Goal: Task Accomplishment & Management: Manage account settings

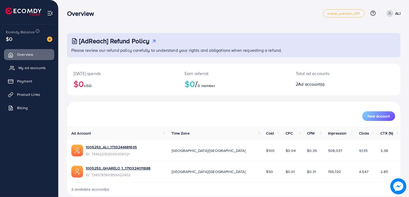
click at [24, 69] on span "My ad accounts" at bounding box center [31, 67] width 27 height 5
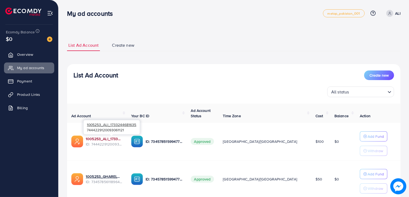
click at [117, 139] on link "1005253_ALI_1733244681635" at bounding box center [104, 138] width 37 height 5
click at [393, 14] on link "ALI" at bounding box center [392, 13] width 16 height 7
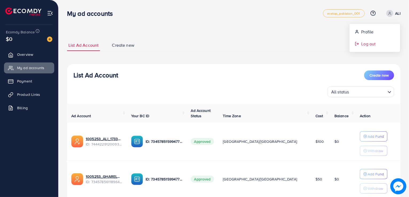
click at [370, 46] on span "Log out" at bounding box center [368, 44] width 14 height 6
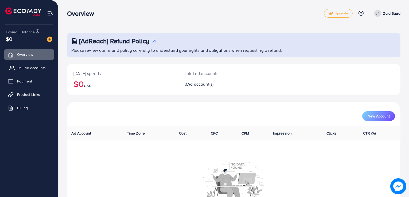
click at [36, 68] on span "My ad accounts" at bounding box center [31, 67] width 27 height 5
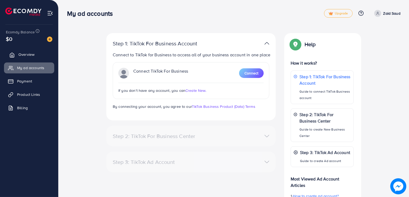
click at [22, 55] on span "Overview" at bounding box center [26, 54] width 16 height 5
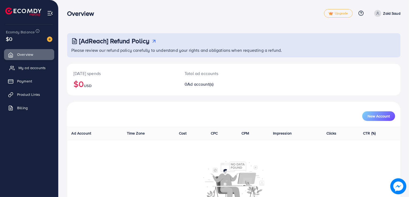
click at [21, 69] on span "My ad accounts" at bounding box center [31, 67] width 27 height 5
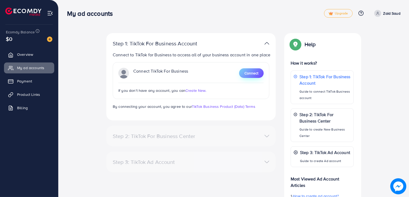
click at [247, 76] on span "Connect" at bounding box center [251, 72] width 14 height 5
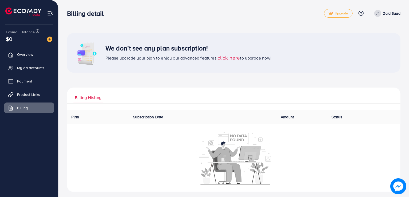
click at [229, 59] on span "click here" at bounding box center [228, 57] width 23 height 7
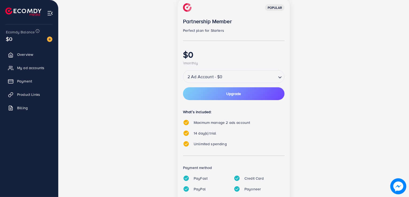
scroll to position [81, 0]
click at [228, 95] on span "Upgrade" at bounding box center [233, 94] width 15 height 4
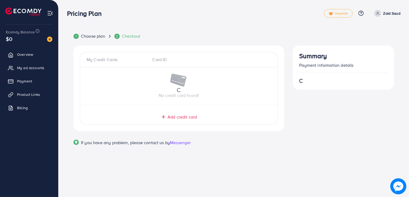
scroll to position [0, 0]
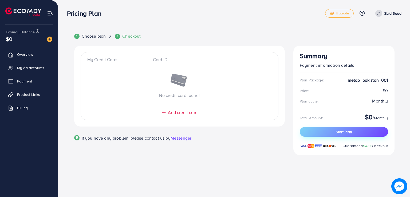
click at [338, 129] on span "Start Plan" at bounding box center [344, 131] width 16 height 5
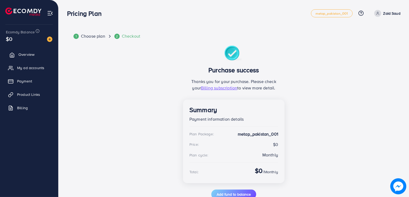
click at [28, 56] on span "Overview" at bounding box center [26, 54] width 16 height 5
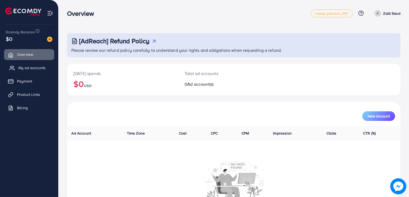
click at [29, 69] on span "My ad accounts" at bounding box center [31, 67] width 27 height 5
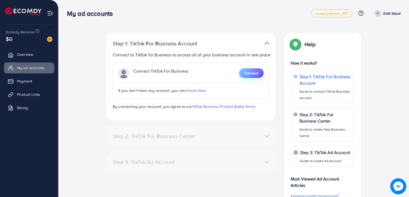
click at [252, 76] on span "Connect" at bounding box center [251, 72] width 14 height 5
click at [196, 93] on span "Create New." at bounding box center [195, 90] width 21 height 5
click at [254, 76] on span "Connect" at bounding box center [251, 72] width 14 height 5
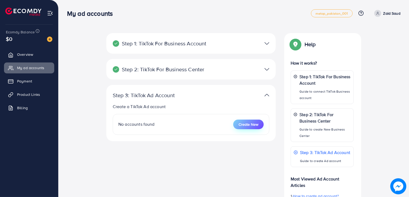
click at [247, 125] on span "Create New" at bounding box center [248, 124] width 20 height 5
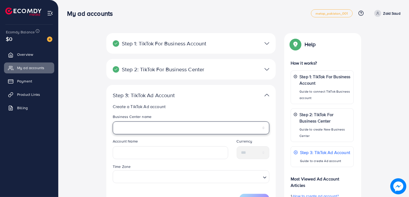
click at [183, 126] on select "**********" at bounding box center [191, 127] width 156 height 13
click at [170, 126] on select "**********" at bounding box center [191, 127] width 156 height 13
click at [169, 128] on select "**********" at bounding box center [191, 127] width 156 height 13
select select "**********"
click at [113, 121] on select "**********" at bounding box center [191, 127] width 156 height 13
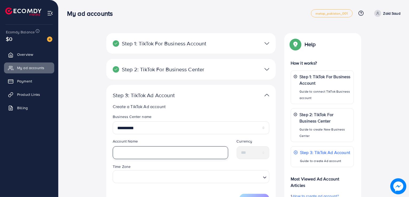
click at [154, 156] on input "text" at bounding box center [170, 152] width 115 height 13
click at [128, 154] on input "**********" at bounding box center [170, 152] width 115 height 13
click at [124, 152] on input "**********" at bounding box center [170, 152] width 115 height 13
type input "**********"
click at [153, 162] on div "**********" at bounding box center [170, 151] width 124 height 25
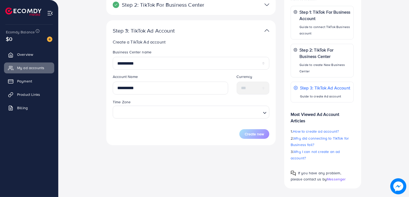
scroll to position [62, 0]
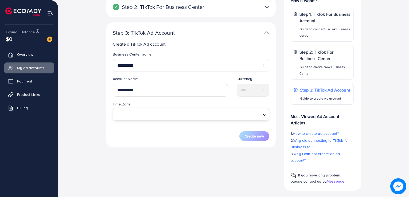
click at [155, 114] on input "Search for option" at bounding box center [187, 114] width 145 height 10
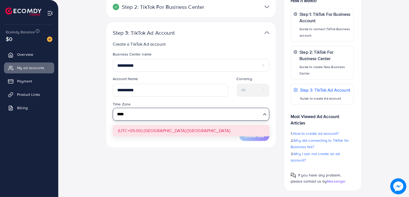
type input "****"
click at [154, 130] on form "**********" at bounding box center [191, 96] width 156 height 89
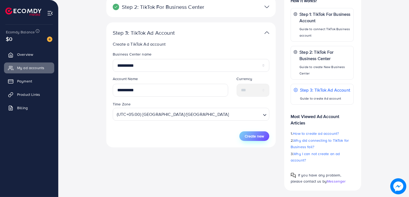
click at [252, 138] on span "Create new" at bounding box center [253, 135] width 19 height 5
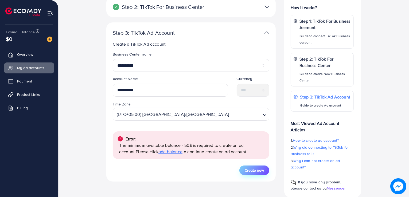
click at [253, 172] on span "Create new" at bounding box center [253, 170] width 19 height 5
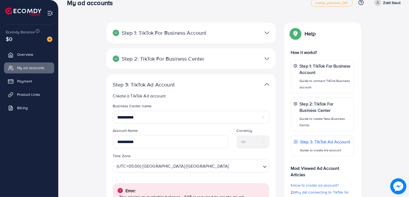
scroll to position [0, 0]
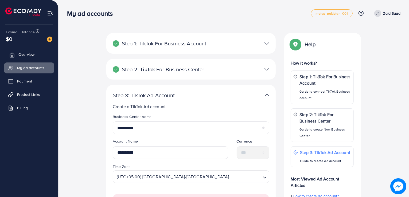
click at [26, 53] on span "Overview" at bounding box center [26, 54] width 16 height 5
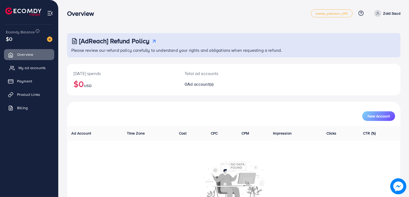
click at [22, 70] on span "My ad accounts" at bounding box center [31, 67] width 27 height 5
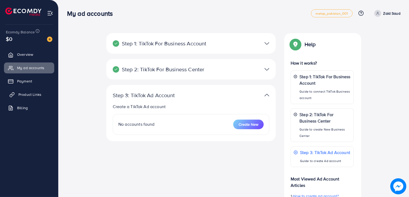
click at [24, 97] on link "Product Links" at bounding box center [29, 94] width 50 height 11
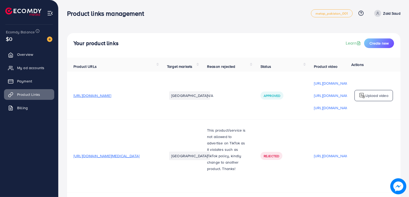
click at [103, 96] on span "https://zsorganics.com/products/nuts-honey-by-zs-organics" at bounding box center [92, 95] width 38 height 5
click at [383, 15] on p "Zaid Saud" at bounding box center [391, 13] width 17 height 6
click at [367, 47] on span "Log out" at bounding box center [368, 44] width 14 height 6
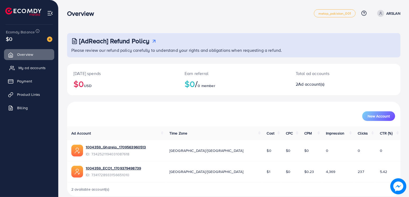
click at [38, 69] on span "My ad accounts" at bounding box center [31, 67] width 27 height 5
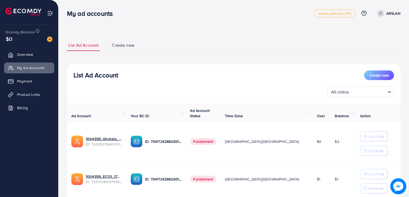
click at [387, 13] on p "ARSLAN" at bounding box center [393, 13] width 14 height 6
click at [368, 44] on span "Log out" at bounding box center [368, 44] width 14 height 6
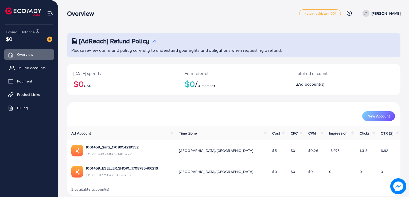
click at [27, 69] on span "My ad accounts" at bounding box center [31, 67] width 27 height 5
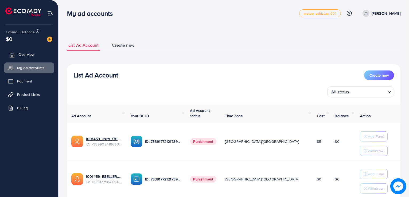
click at [26, 57] on span "Overview" at bounding box center [26, 54] width 16 height 5
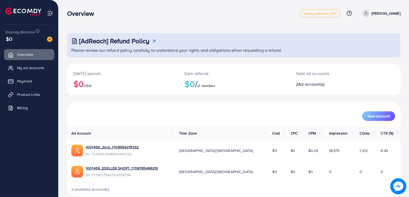
click at [368, 13] on icon at bounding box center [366, 13] width 4 height 4
click at [370, 46] on span "Log out" at bounding box center [368, 44] width 14 height 6
click at [32, 69] on span "My ad accounts" at bounding box center [31, 67] width 27 height 5
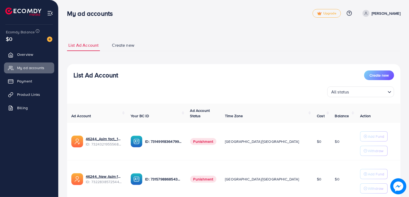
click at [393, 15] on p "[PERSON_NAME]" at bounding box center [385, 13] width 29 height 6
click at [370, 45] on span "Log out" at bounding box center [368, 44] width 14 height 6
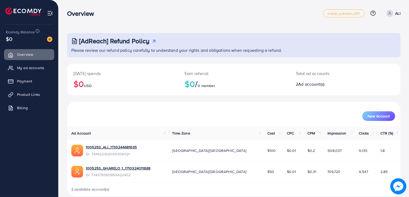
click at [391, 16] on span at bounding box center [389, 13] width 7 height 7
click at [370, 45] on span "Log out" at bounding box center [368, 44] width 14 height 6
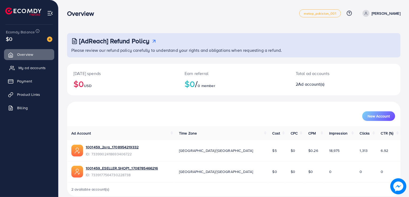
click at [18, 71] on link "My ad accounts" at bounding box center [29, 67] width 50 height 11
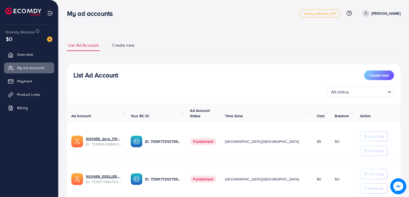
click at [126, 111] on th "Ad Account" at bounding box center [96, 113] width 59 height 19
click at [379, 13] on link "[PERSON_NAME]" at bounding box center [380, 13] width 40 height 7
click at [362, 43] on span "Log out" at bounding box center [368, 44] width 14 height 6
